Goal: Check status

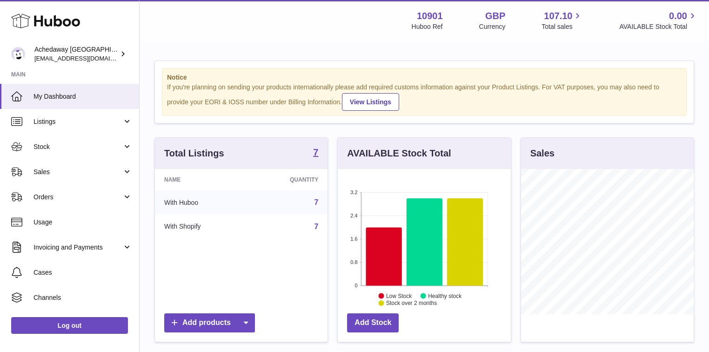
scroll to position [145, 173]
click at [69, 169] on span "Sales" at bounding box center [78, 172] width 89 height 9
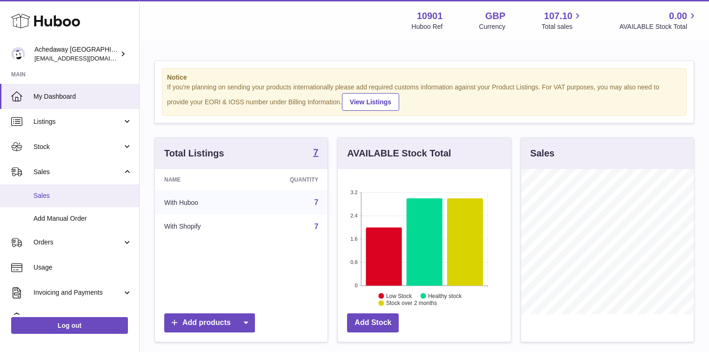
click at [57, 188] on link "Sales" at bounding box center [69, 195] width 139 height 23
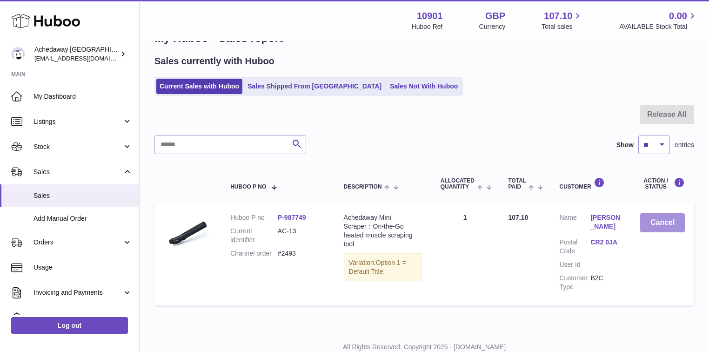
scroll to position [61, 0]
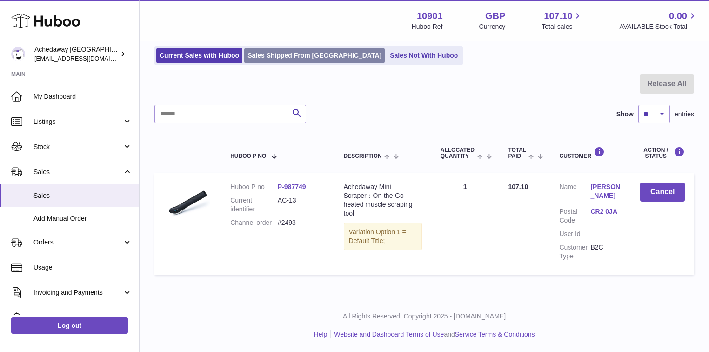
click at [308, 51] on link "Sales Shipped From Huboo" at bounding box center [314, 55] width 141 height 15
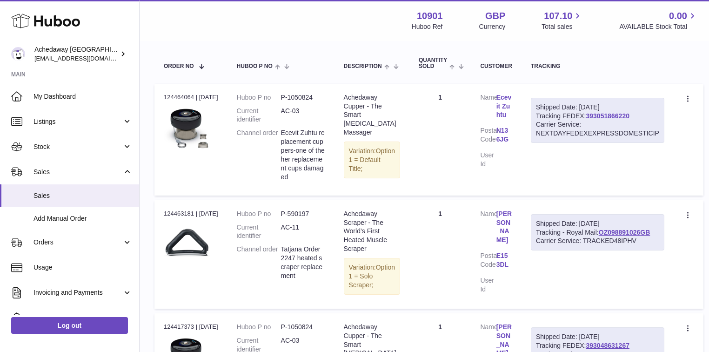
scroll to position [149, 0]
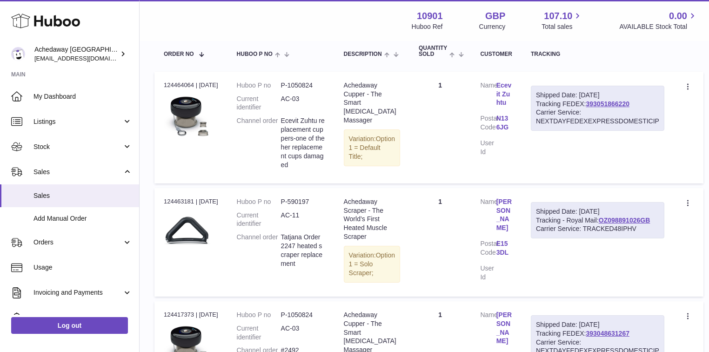
drag, startPoint x: 657, startPoint y: 217, endPoint x: 536, endPoint y: 217, distance: 120.6
click at [536, 217] on div "Shipped Date: 10th Sep 2025 Tracking - Royal Mail: OZ098891026GB Carrier Servic…" at bounding box center [598, 220] width 134 height 37
copy div "Tracking - Royal Mail: OZ098891026GB"
drag, startPoint x: 643, startPoint y: 101, endPoint x: 537, endPoint y: 103, distance: 106.2
click at [537, 103] on div "Shipped Date: 10th Sep 2025 Tracking FEDEX: 393051866220 Carrier Service: NEXTD…" at bounding box center [598, 109] width 134 height 46
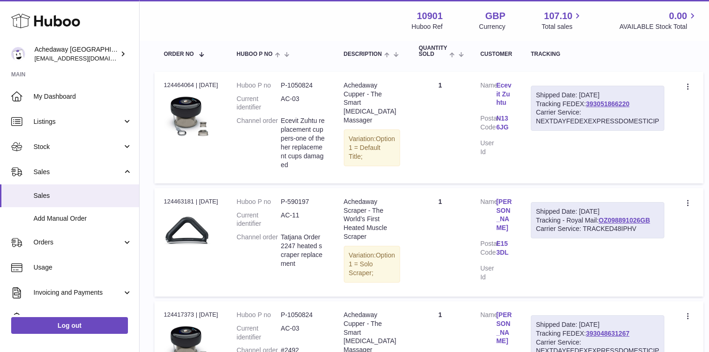
copy div "Tracking FEDEX: 393051866220"
